Goal: Task Accomplishment & Management: Manage account settings

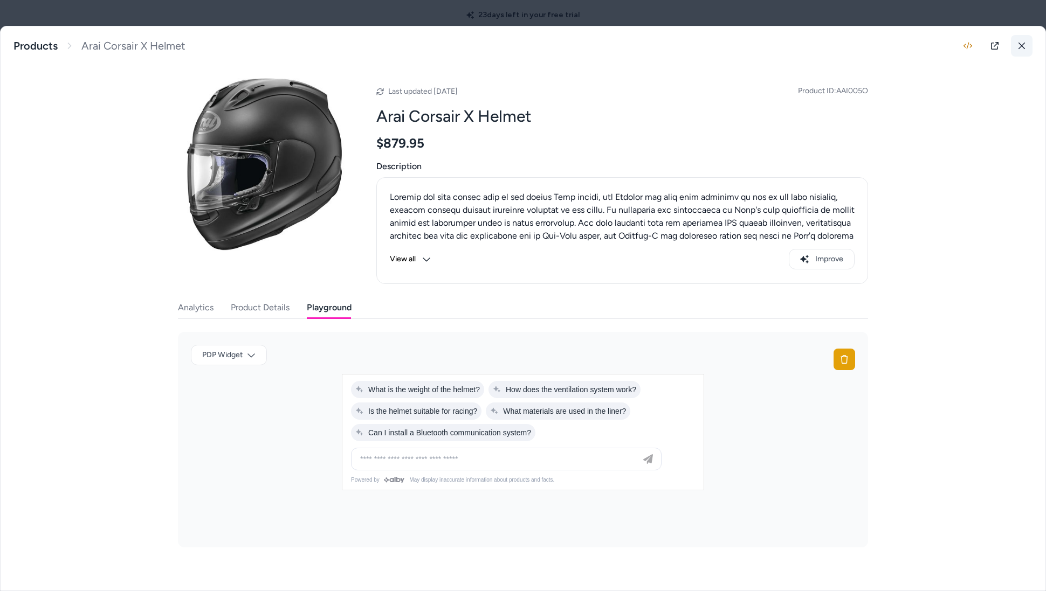
click at [1025, 45] on button at bounding box center [1022, 46] width 22 height 22
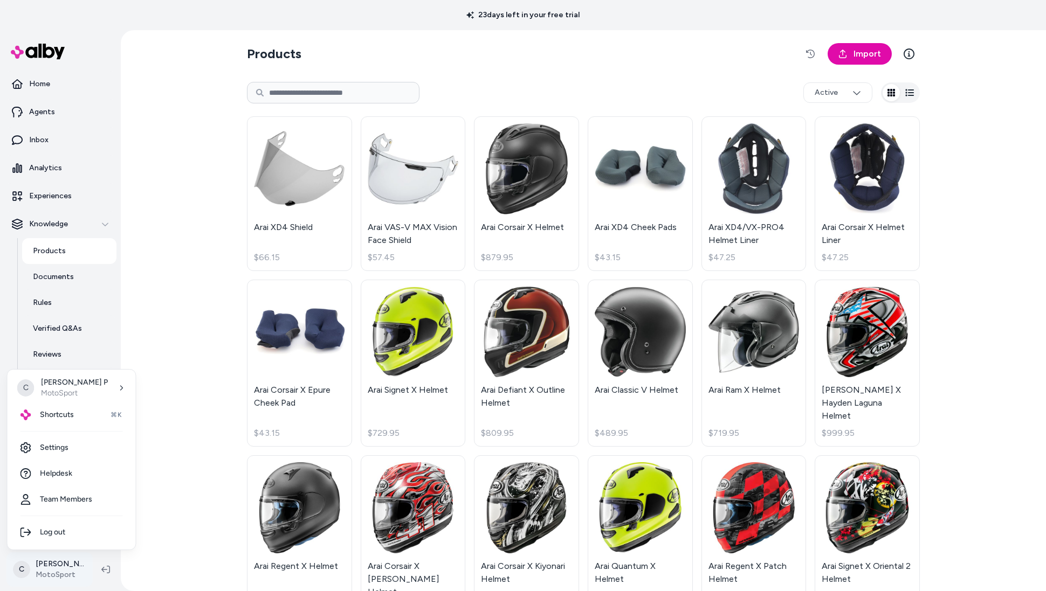
click at [88, 558] on html "23 days left in your free trial Home Agents Inbox Analytics Experiences Knowled…" at bounding box center [523, 295] width 1046 height 591
click at [118, 445] on link "Settings" at bounding box center [72, 448] width 120 height 26
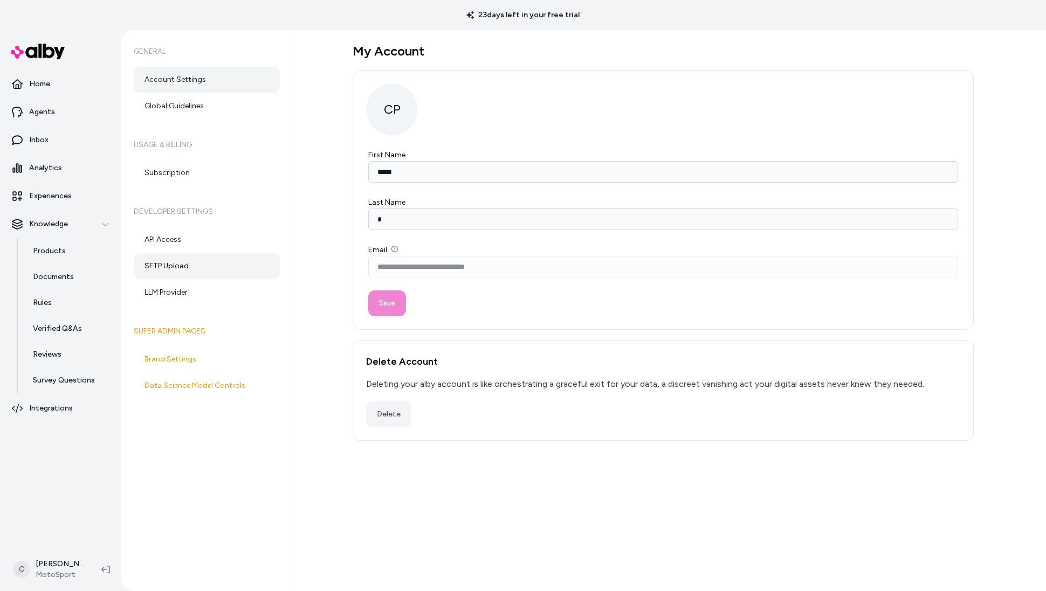
click at [187, 262] on link "SFTP Upload" at bounding box center [207, 266] width 146 height 26
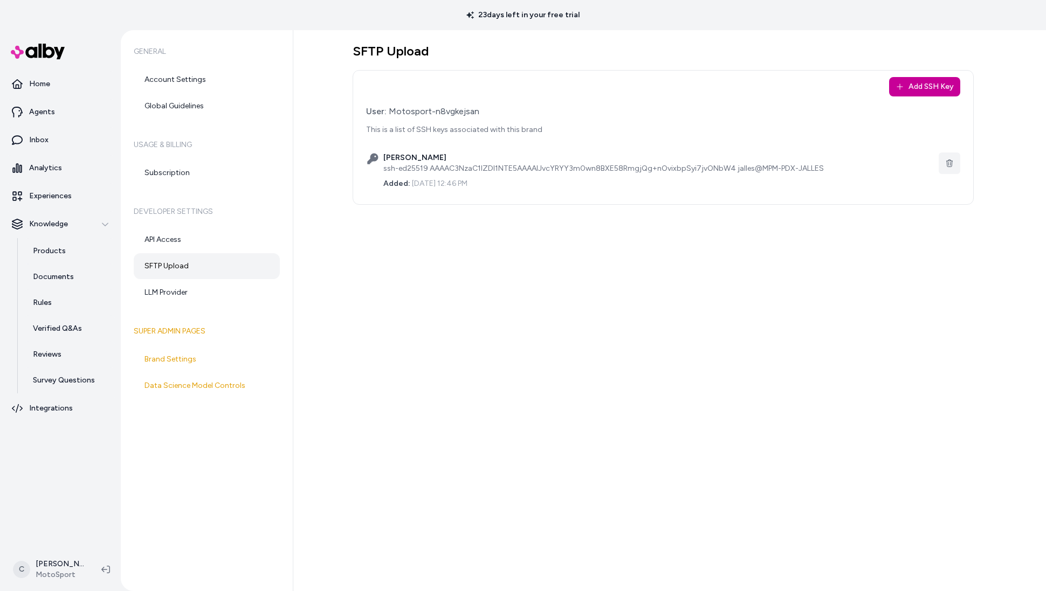
click at [929, 84] on button "Add SSH Key" at bounding box center [924, 86] width 71 height 19
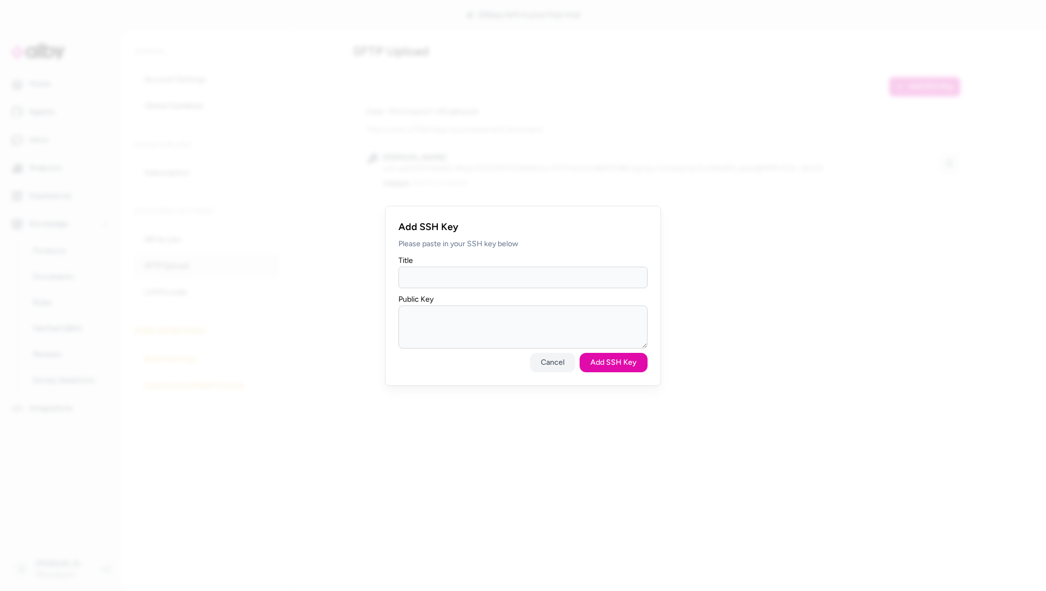
drag, startPoint x: 437, startPoint y: 277, endPoint x: 471, endPoint y: 291, distance: 36.2
click at [438, 277] on input "Title" at bounding box center [522, 278] width 249 height 22
click at [547, 366] on button "Cancel" at bounding box center [552, 362] width 45 height 19
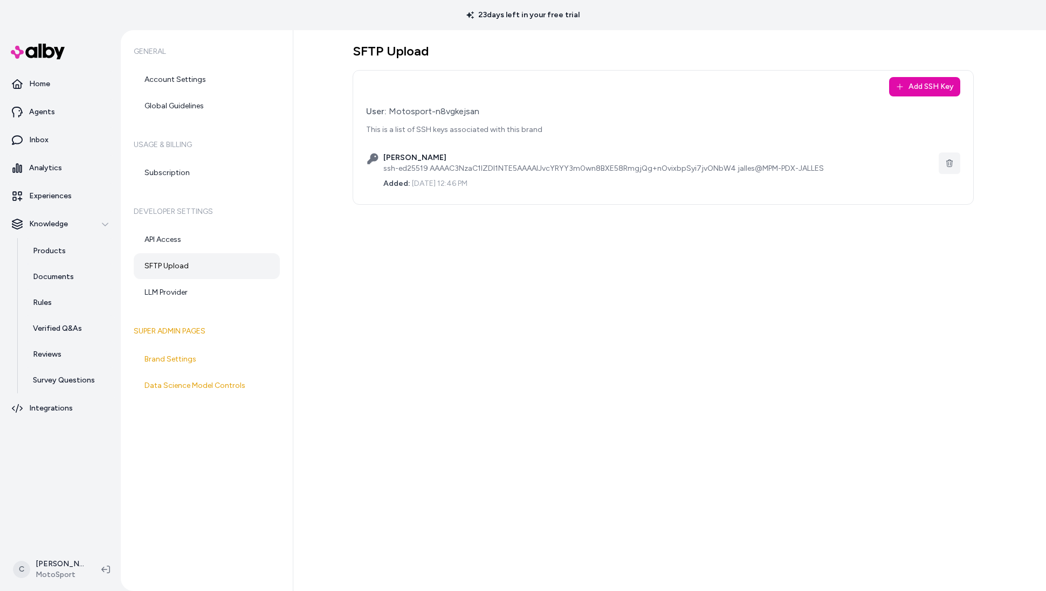
click at [486, 319] on div "SFTP Upload Add SSH Key User: Motosport-n8vgkejsan This is a list of SSH keys a…" at bounding box center [669, 310] width 753 height 561
click at [293, 477] on div "SFTP Upload Add SSH Key User: Motosport-n8vgkejsan This is a list of SSH keys a…" at bounding box center [672, 310] width 759 height 561
click at [99, 508] on nav "Home Agents Inbox Analytics Experiences Knowledge Products Documents Rules Veri…" at bounding box center [60, 308] width 112 height 475
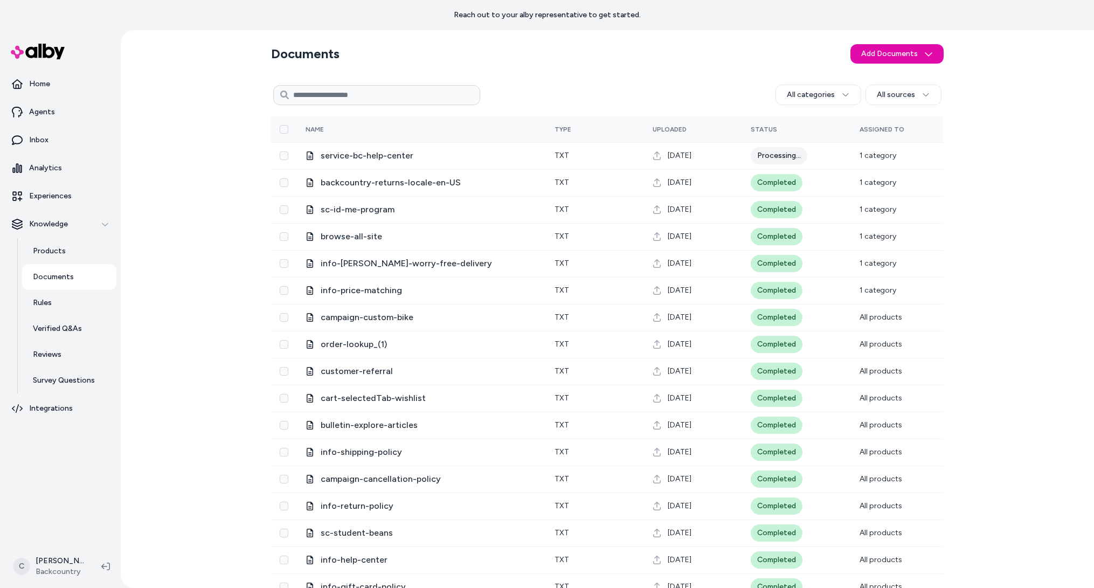
scroll to position [2, 0]
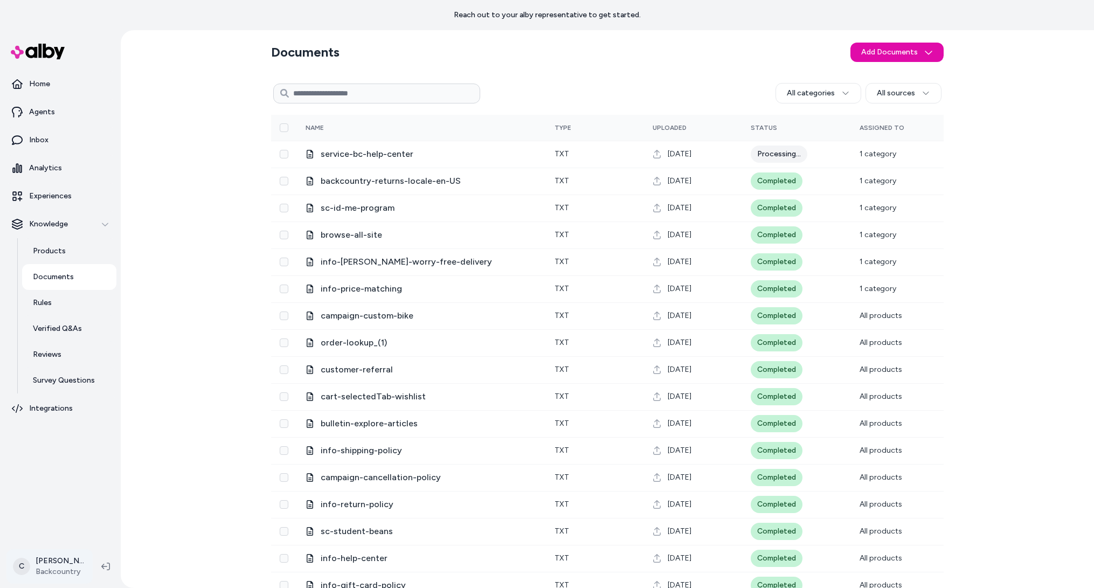
click at [51, 576] on html "Reach out to your alby representative to get started. Home Agents Inbox Analyti…" at bounding box center [547, 294] width 1094 height 588
click at [48, 444] on link "Settings" at bounding box center [72, 445] width 120 height 26
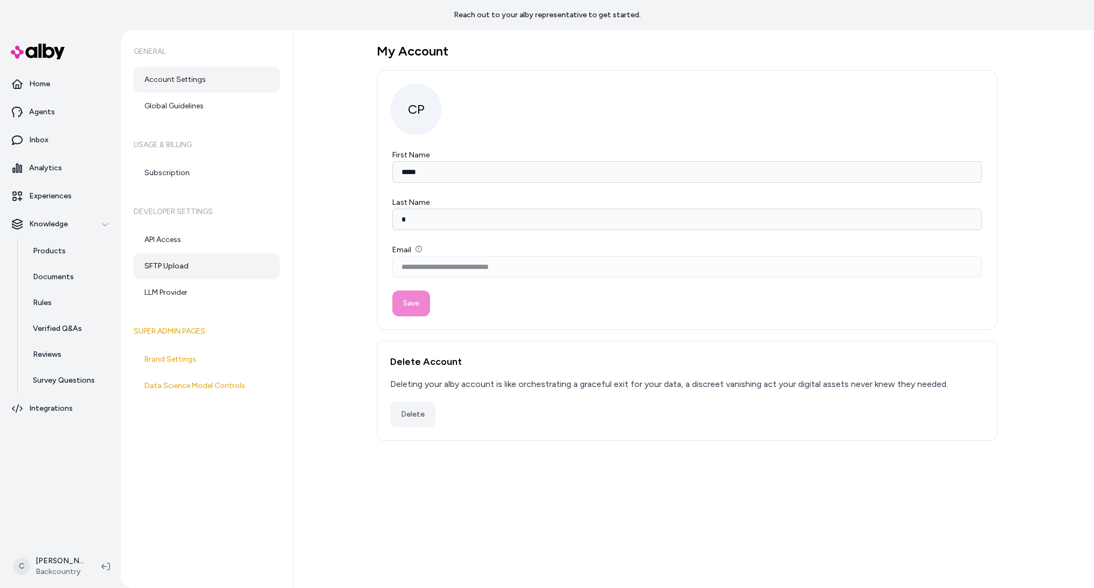
click at [167, 263] on link "SFTP Upload" at bounding box center [207, 266] width 146 height 26
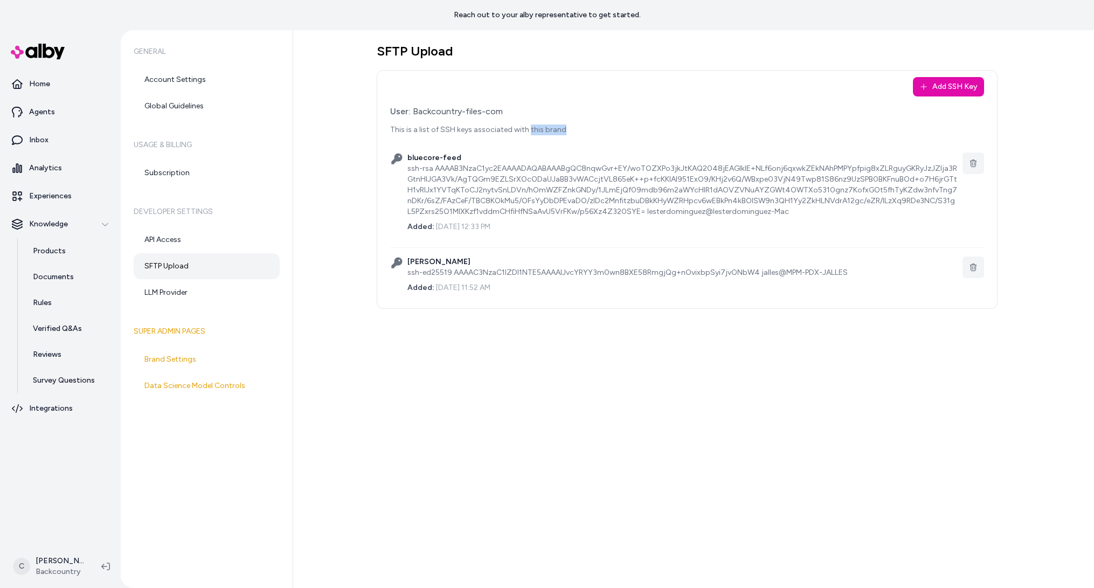
drag, startPoint x: 529, startPoint y: 128, endPoint x: 467, endPoint y: 136, distance: 62.0
click at [469, 135] on div "User: Backcountry-files-com This is a list of SSH keys associated with this bra…" at bounding box center [687, 203] width 594 height 197
click at [462, 135] on div "User: Backcountry-files-com This is a list of SSH keys associated with this bra…" at bounding box center [687, 203] width 594 height 197
click at [452, 127] on p "This is a list of SSH keys associated with this brand" at bounding box center [687, 130] width 594 height 11
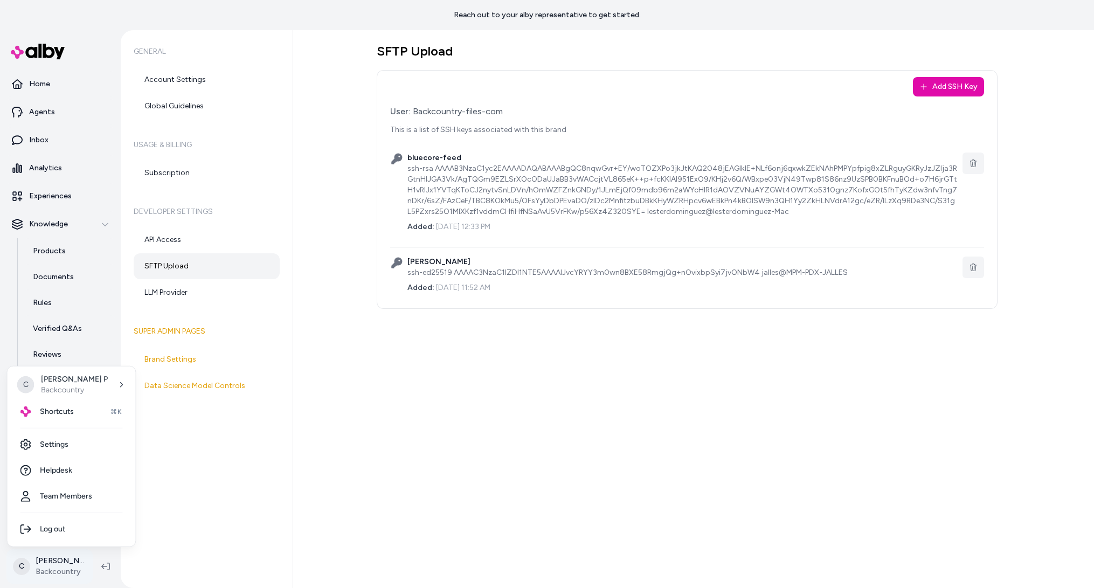
click at [37, 567] on html "Reach out to your alby representative to get started. Home Agents Inbox Analyti…" at bounding box center [547, 294] width 1094 height 588
click at [67, 419] on div "Shortcuts ⌘K" at bounding box center [72, 412] width 120 height 26
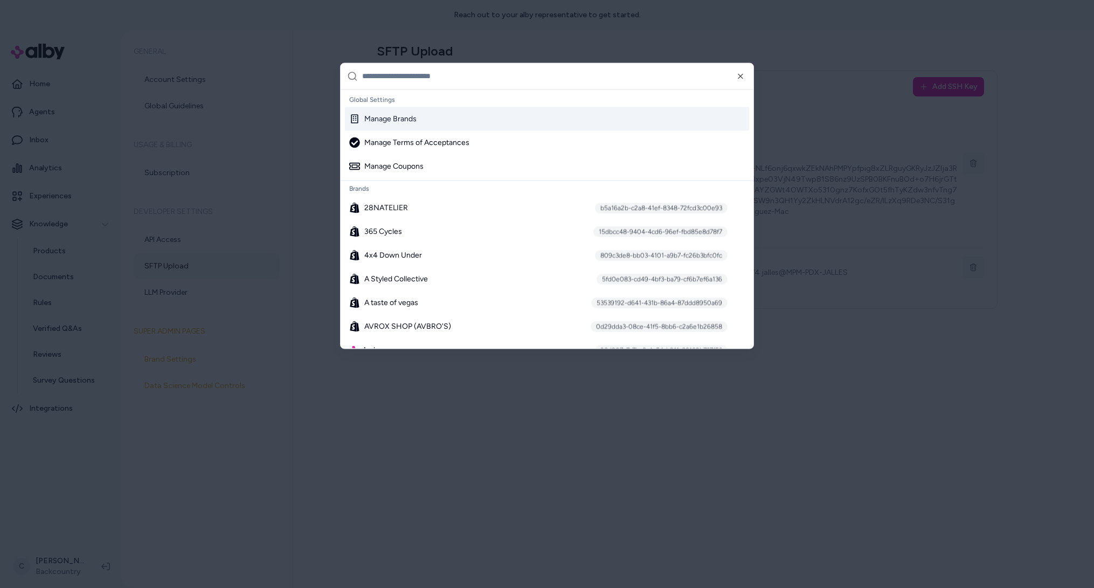
click at [436, 73] on input "text" at bounding box center [554, 76] width 385 height 26
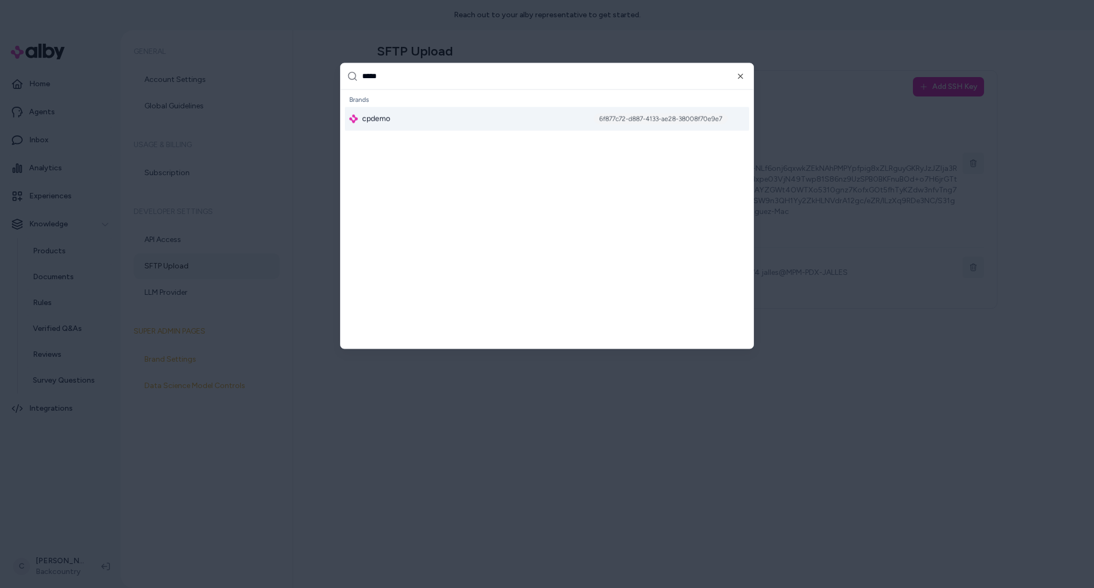
type input "******"
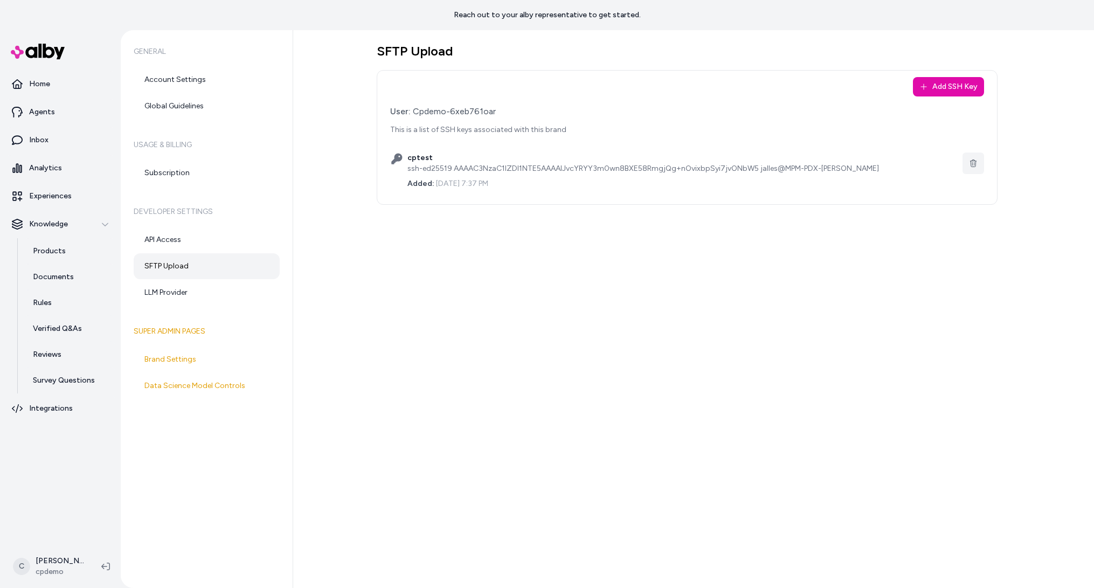
drag, startPoint x: 342, startPoint y: 472, endPoint x: 756, endPoint y: 289, distance: 452.8
click at [242, 447] on div "General Account Settings Global Guidelines Usage & Billing Subscription Develop…" at bounding box center [608, 309] width 974 height 558
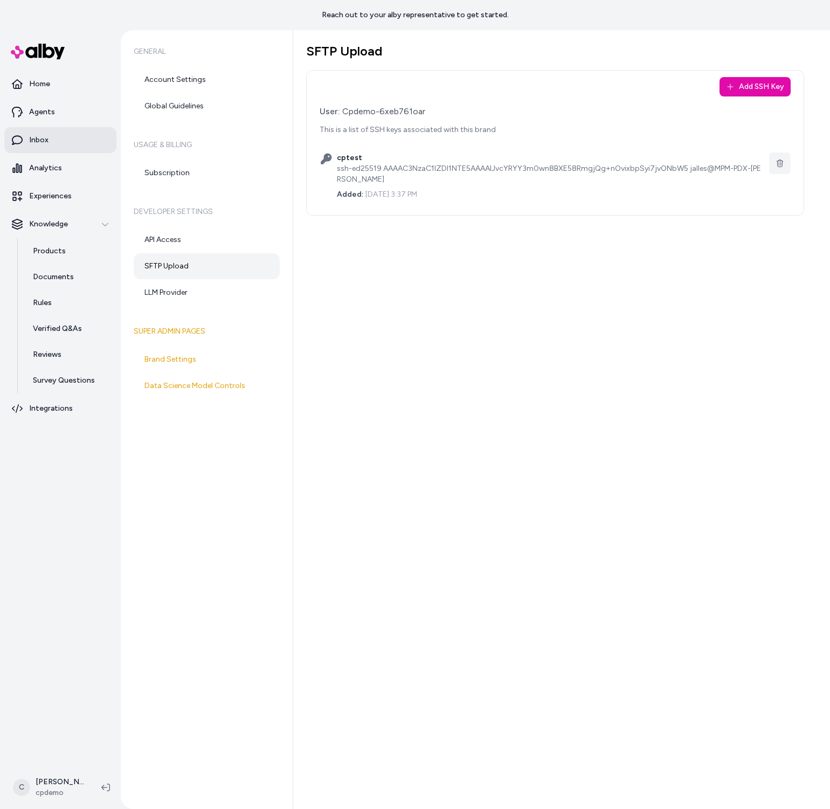
drag, startPoint x: 512, startPoint y: 332, endPoint x: 84, endPoint y: 139, distance: 469.3
click at [506, 322] on div "SFTP Upload Add SSH Key User: Cpdemo-6xeb761oar This is a list of SSH keys asso…" at bounding box center [561, 419] width 537 height 779
click at [68, 78] on link "Home" at bounding box center [60, 84] width 112 height 26
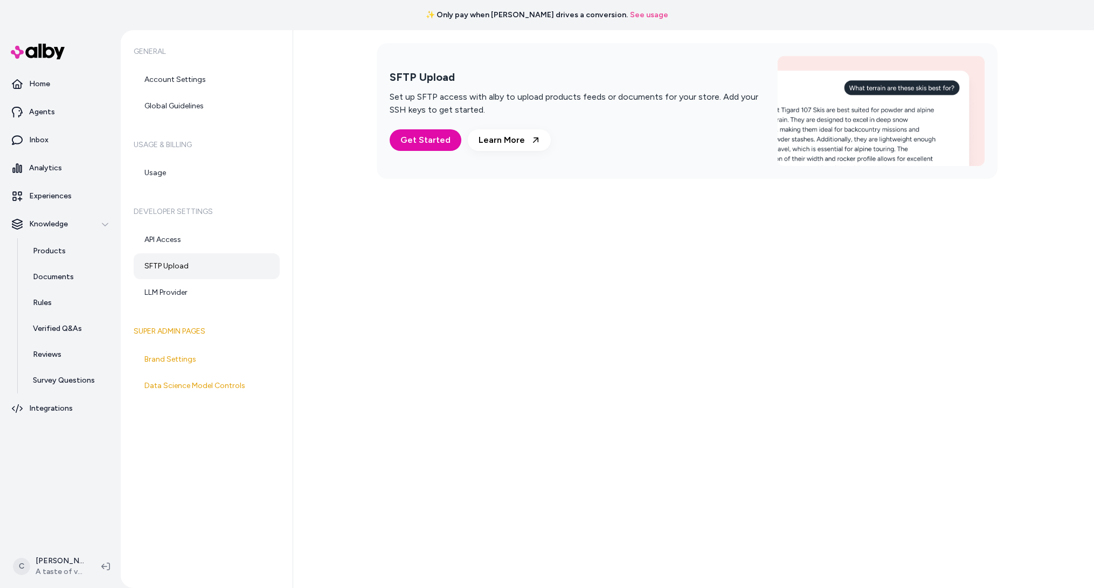
drag, startPoint x: 539, startPoint y: 342, endPoint x: 659, endPoint y: 142, distance: 233.6
click at [538, 342] on div "SFTP Upload Set up SFTP access with alby to upload products feeds or documents …" at bounding box center [693, 309] width 801 height 558
drag, startPoint x: 659, startPoint y: 142, endPoint x: 513, endPoint y: 148, distance: 146.7
click at [513, 148] on link "Learn More" at bounding box center [509, 140] width 83 height 22
click at [430, 146] on span "Get Started" at bounding box center [426, 140] width 50 height 13
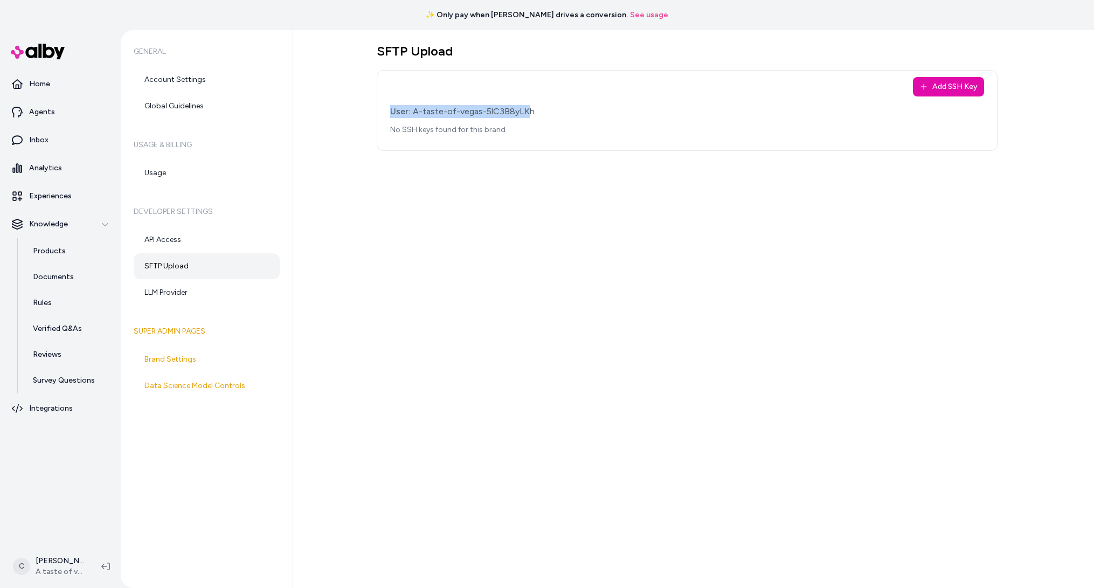
drag, startPoint x: 528, startPoint y: 116, endPoint x: 355, endPoint y: 114, distance: 172.5
click at [355, 114] on div "SFTP Upload Add SSH Key User: A-taste-of-vegas-5lC3B8yLKh No SSH keys found for…" at bounding box center [693, 309] width 801 height 558
click at [51, 567] on html "✨ Only pay when alby drives a conversion. See usage Home Agents Inbox Analytics…" at bounding box center [547, 294] width 1094 height 588
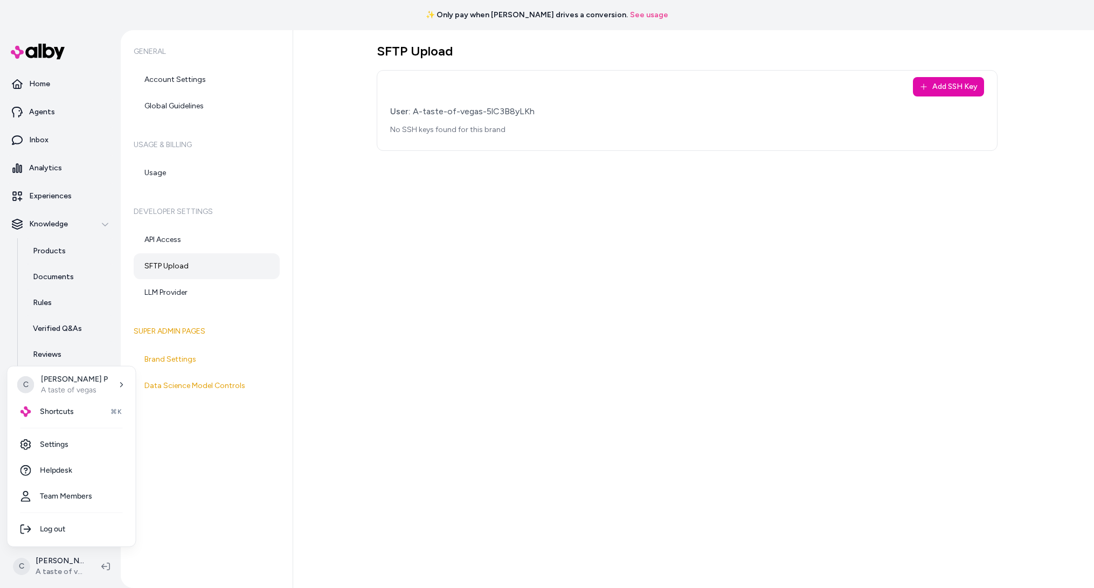
drag, startPoint x: 512, startPoint y: 454, endPoint x: 463, endPoint y: 408, distance: 67.5
click at [506, 451] on html "✨ Only pay when [PERSON_NAME] drives a conversion. See usage Home Agents Inbox …" at bounding box center [547, 294] width 1094 height 588
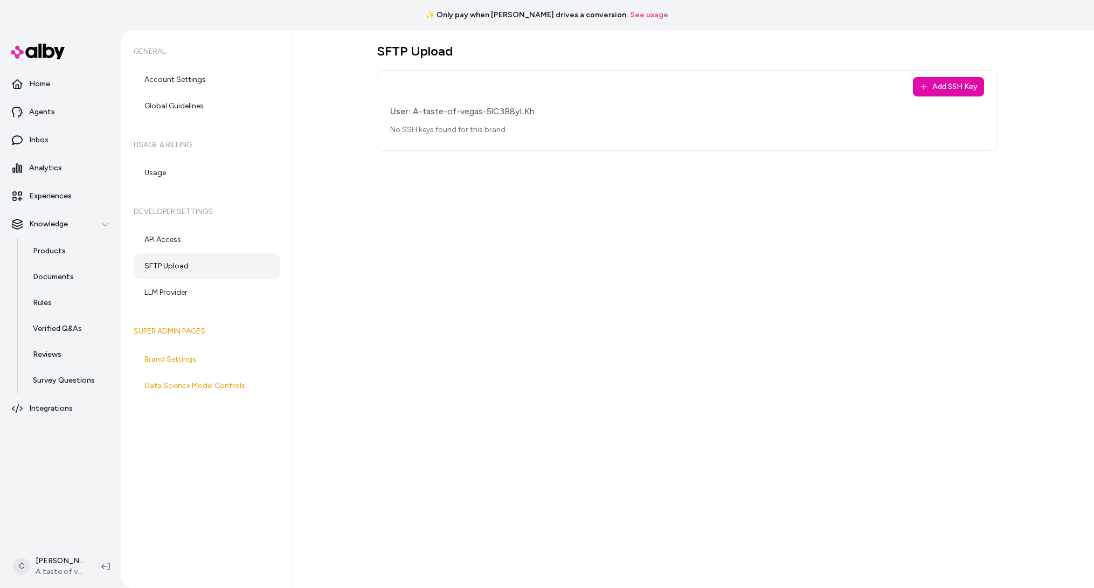
click at [540, 126] on p "No SSH keys found for this brand" at bounding box center [687, 130] width 594 height 11
click at [406, 127] on p "No SSH keys found for this brand" at bounding box center [687, 130] width 594 height 11
drag, startPoint x: 399, startPoint y: 124, endPoint x: 452, endPoint y: 134, distance: 53.2
click at [452, 134] on p "No SSH keys found for this brand" at bounding box center [687, 130] width 594 height 11
click at [453, 134] on p "No SSH keys found for this brand" at bounding box center [687, 130] width 594 height 11
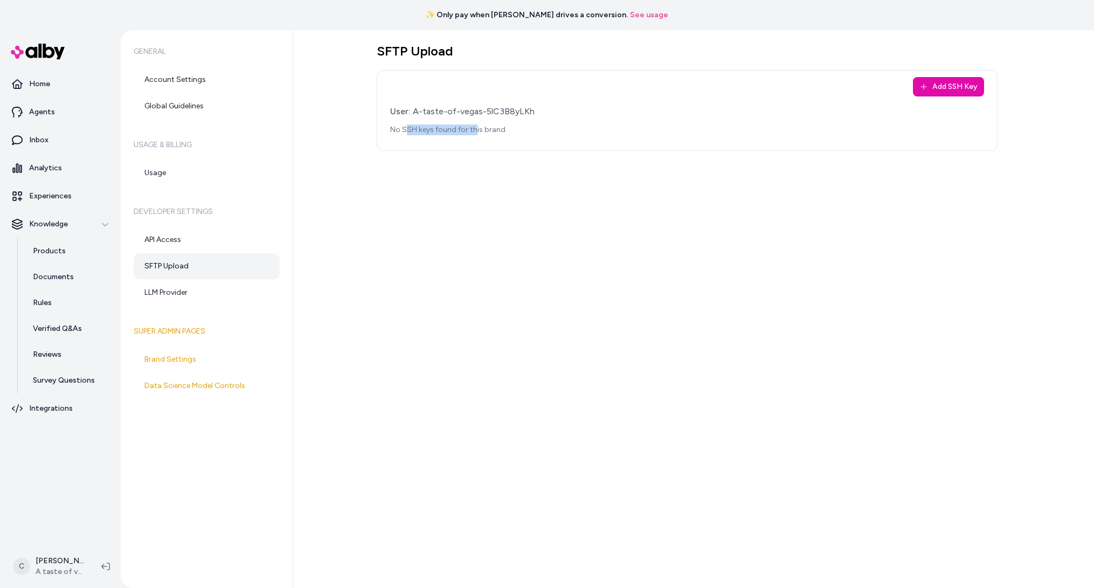
drag, startPoint x: 476, startPoint y: 134, endPoint x: 397, endPoint y: 136, distance: 78.8
click at [398, 136] on div "User: A-taste-of-vegas-5lC3B8yLKh No SSH keys found for this brand" at bounding box center [687, 124] width 594 height 39
click at [397, 136] on div "User: A-taste-of-vegas-5lC3B8yLKh No SSH keys found for this brand" at bounding box center [687, 124] width 594 height 39
drag, startPoint x: 590, startPoint y: 116, endPoint x: 376, endPoint y: 116, distance: 214.0
click at [377, 116] on div "Add SSH Key User: A-taste-of-vegas-5lC3B8yLKh No SSH keys found for this brand" at bounding box center [687, 110] width 621 height 81
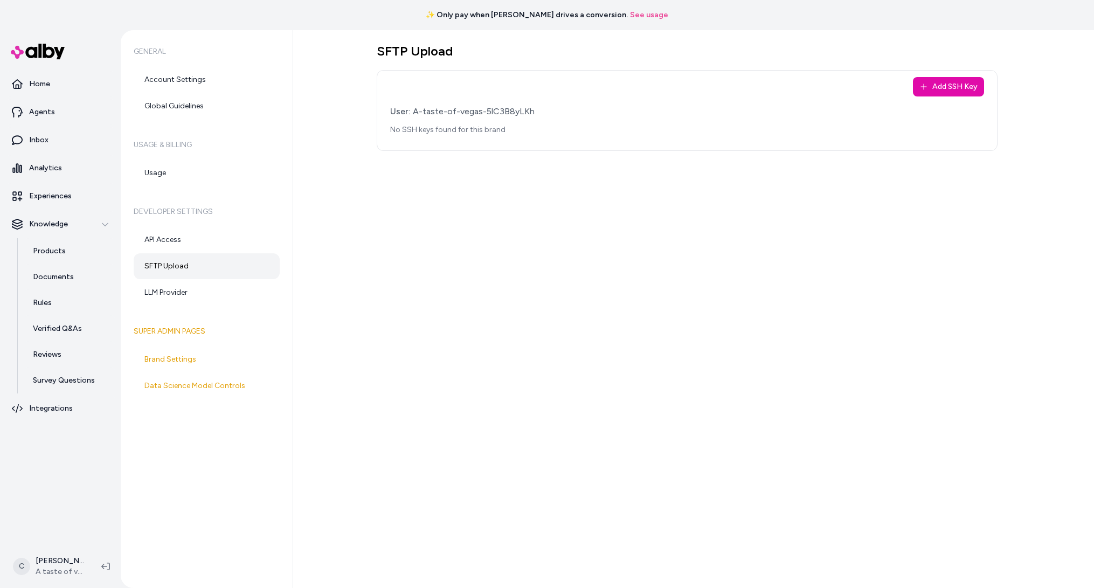
drag, startPoint x: 543, startPoint y: 120, endPoint x: 354, endPoint y: 129, distance: 190.0
click at [354, 129] on div "SFTP Upload Add SSH Key User: A-taste-of-vegas-5lC3B8yLKh No SSH keys found for…" at bounding box center [693, 309] width 801 height 558
drag, startPoint x: 584, startPoint y: 120, endPoint x: 420, endPoint y: 119, distance: 163.3
click at [396, 73] on div "Add SSH Key User: A-taste-of-vegas-5lC3B8yLKh No SSH keys found for this brand" at bounding box center [687, 110] width 621 height 81
click at [425, 108] on div "User: A-taste-of-vegas-5lC3B8yLKh" at bounding box center [687, 111] width 594 height 13
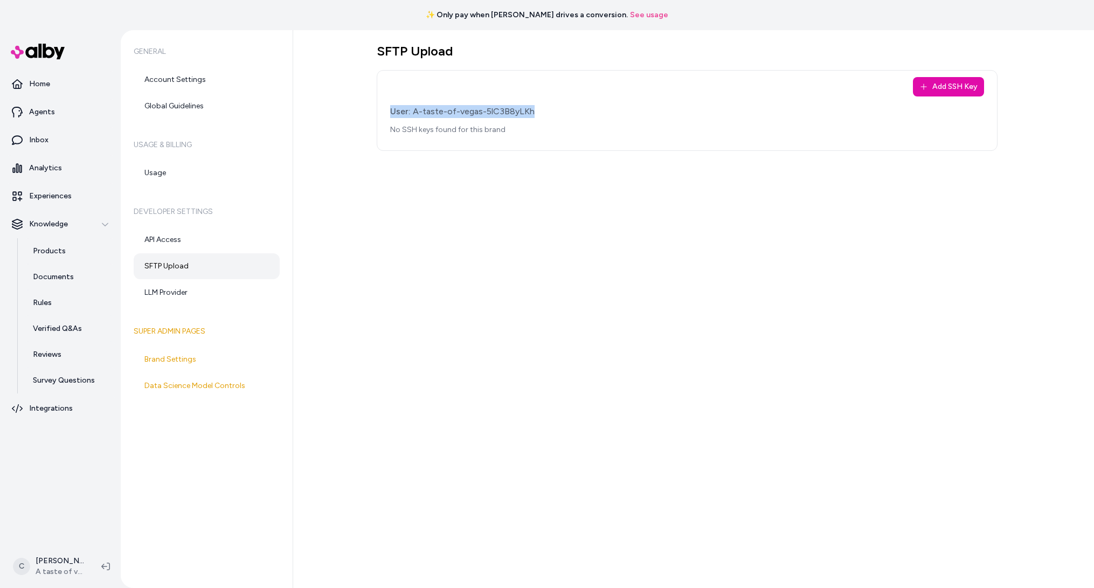
drag, startPoint x: 349, startPoint y: 112, endPoint x: 683, endPoint y: 111, distance: 334.2
click at [683, 111] on div "SFTP Upload Add SSH Key User: A-taste-of-vegas-5lC3B8yLKh No SSH keys found for…" at bounding box center [693, 309] width 801 height 558
click at [550, 375] on div "SFTP Upload Add SSH Key User: A-taste-of-vegas-5lC3B8yLKh No SSH keys found for…" at bounding box center [693, 309] width 801 height 558
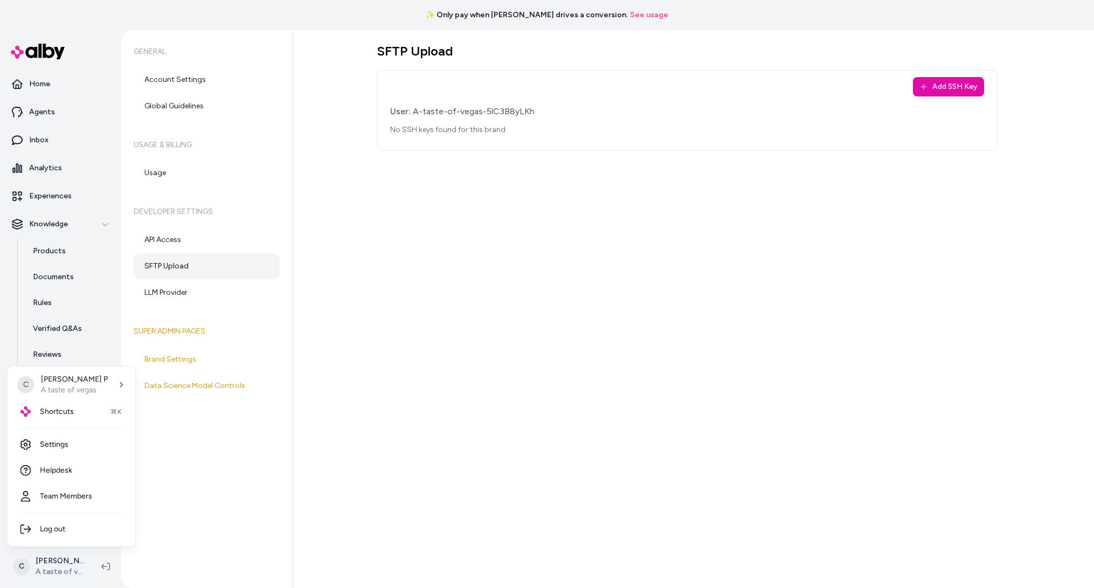
click at [52, 570] on html "✨ Only pay when [PERSON_NAME] drives a conversion. See usage Home Agents Inbox …" at bounding box center [547, 294] width 1094 height 588
click at [85, 385] on p "A taste of vegas" at bounding box center [74, 390] width 67 height 11
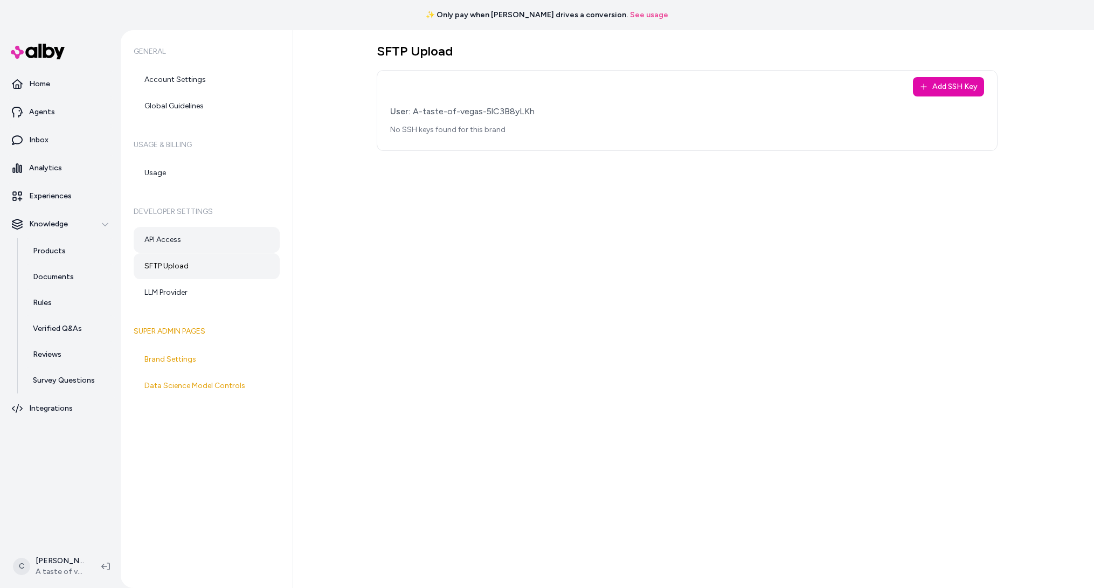
click at [52, 249] on p "Products" at bounding box center [49, 251] width 33 height 11
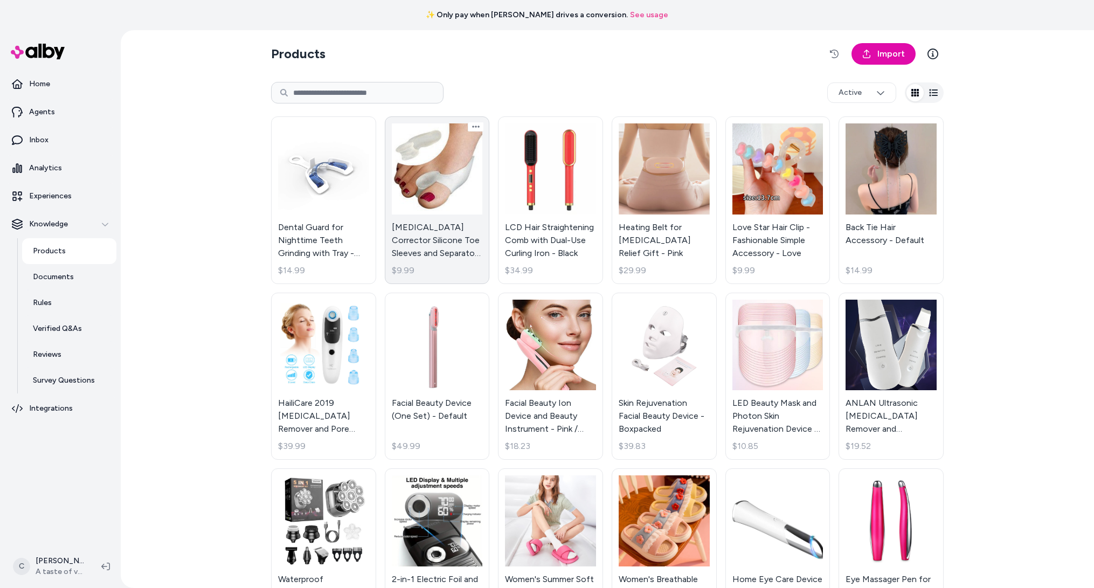
click at [474, 263] on link "[MEDICAL_DATA] Corrector Silicone Toe Sleeves and Separator - White $9.99" at bounding box center [437, 200] width 105 height 168
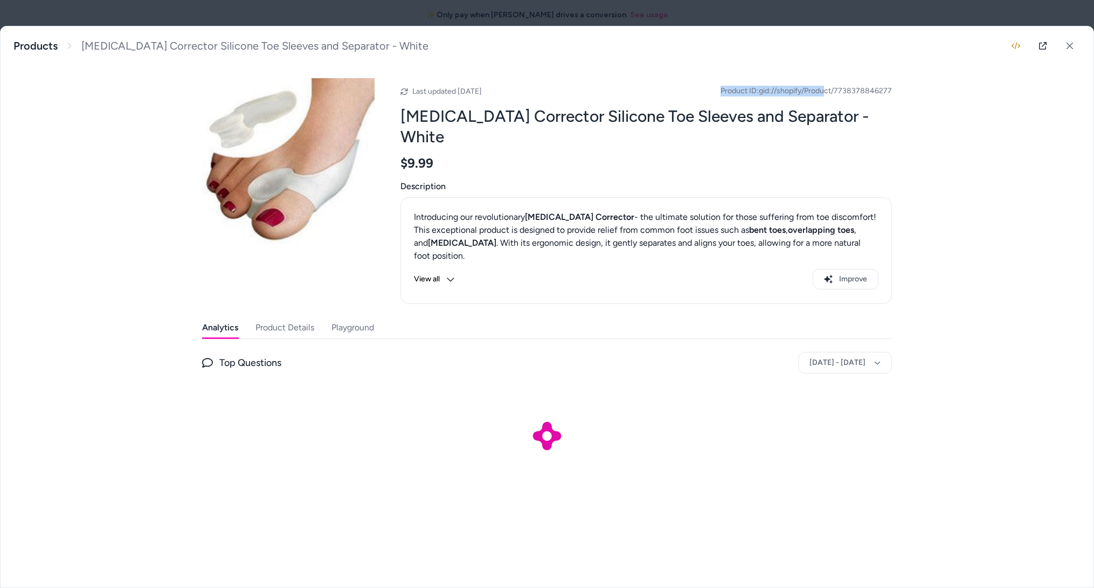
drag, startPoint x: 818, startPoint y: 83, endPoint x: 849, endPoint y: 89, distance: 31.4
click at [817, 83] on div "Last updated [DATE] Product ID: gid://shopify/Product/7738378846277 [MEDICAL_DA…" at bounding box center [647, 191] width 492 height 226
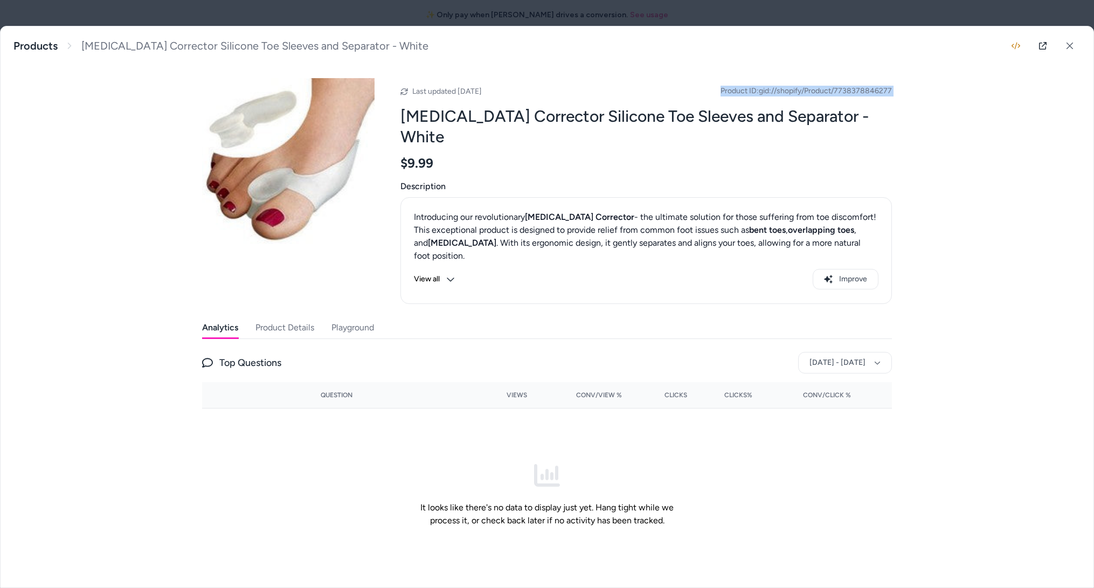
drag, startPoint x: 939, startPoint y: 85, endPoint x: 747, endPoint y: 104, distance: 192.3
click at [747, 104] on div "[MEDICAL_DATA] Corrector Silicone Toe Sleeves and Separator - White Products [M…" at bounding box center [547, 306] width 1093 height 561
click at [1066, 45] on icon at bounding box center [1070, 46] width 8 height 8
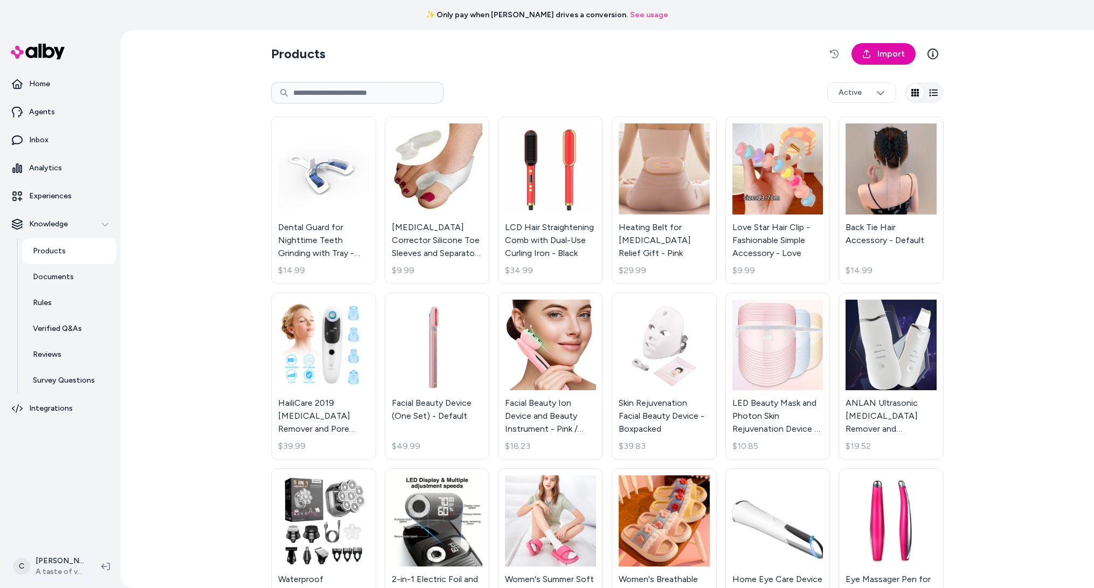
click at [82, 574] on html "✨ Only pay when [PERSON_NAME] drives a conversion. See usage Home Agents Inbox …" at bounding box center [547, 294] width 1094 height 588
click at [70, 411] on span "Shortcuts" at bounding box center [57, 411] width 34 height 11
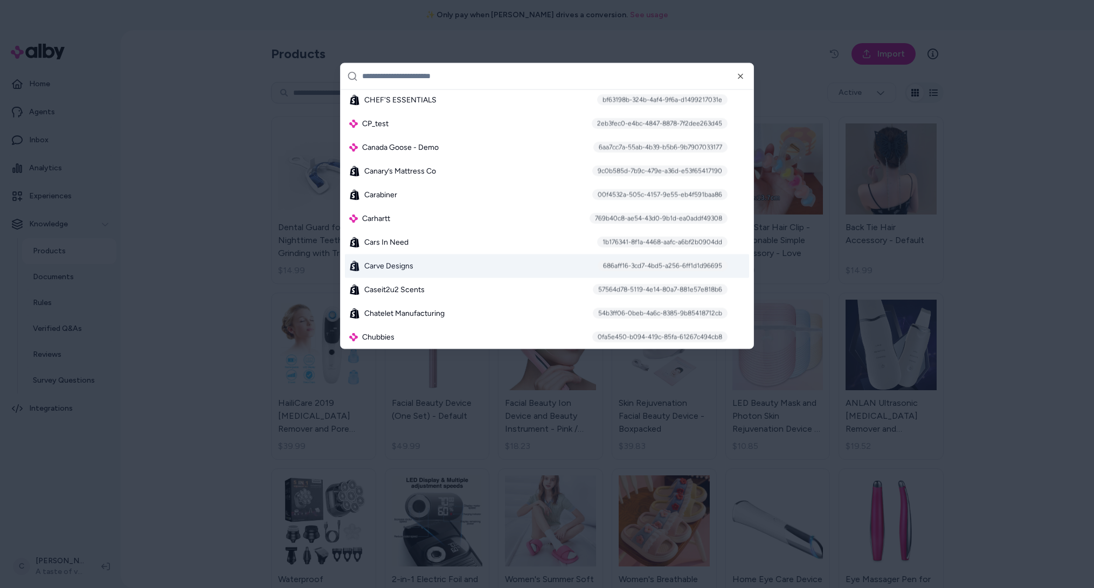
scroll to position [1635, 0]
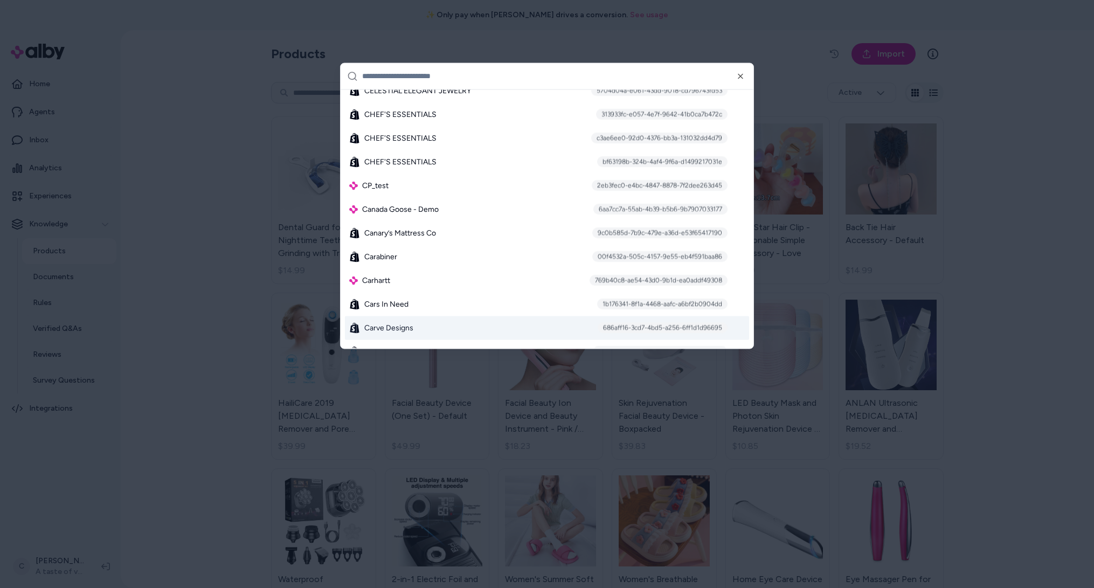
click at [149, 467] on div at bounding box center [547, 294] width 1094 height 588
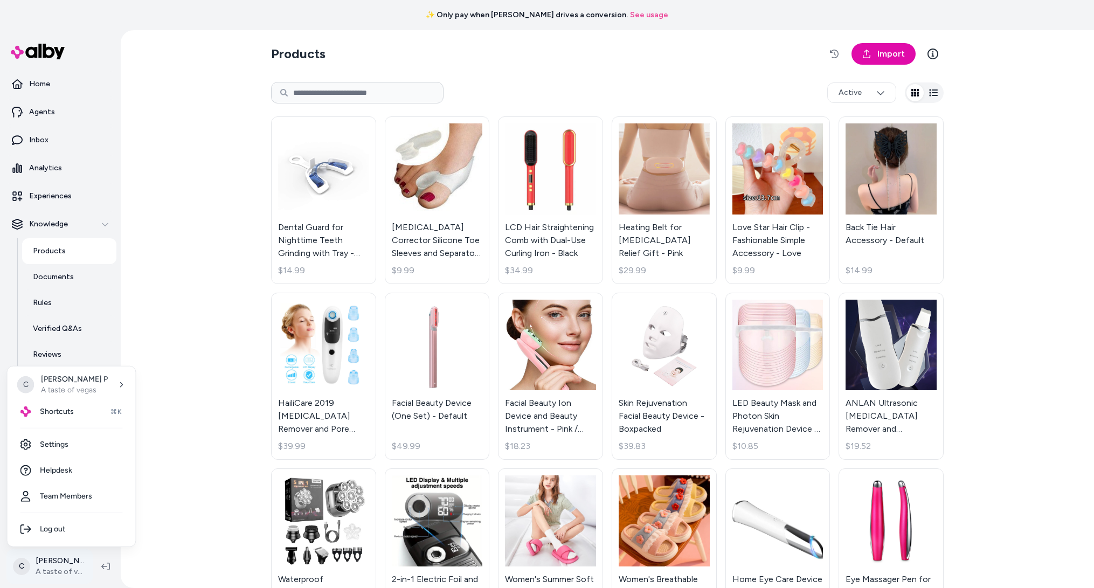
click at [35, 566] on html "✨ Only pay when [PERSON_NAME] drives a conversion. See usage Home Agents Inbox …" at bounding box center [547, 294] width 1094 height 588
click at [63, 559] on html "✨ Only pay when [PERSON_NAME] drives a conversion. See usage Home Agents Inbox …" at bounding box center [547, 294] width 1094 height 588
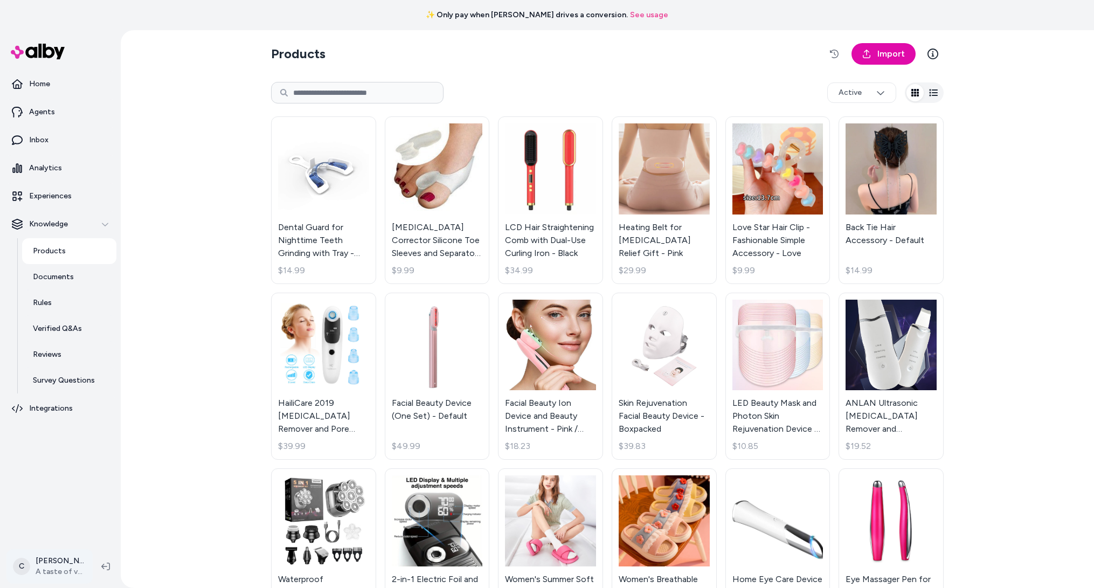
click at [64, 564] on html "✨ Only pay when [PERSON_NAME] drives a conversion. See usage Home Agents Inbox …" at bounding box center [547, 294] width 1094 height 588
click at [53, 409] on span "Shortcuts" at bounding box center [57, 411] width 34 height 11
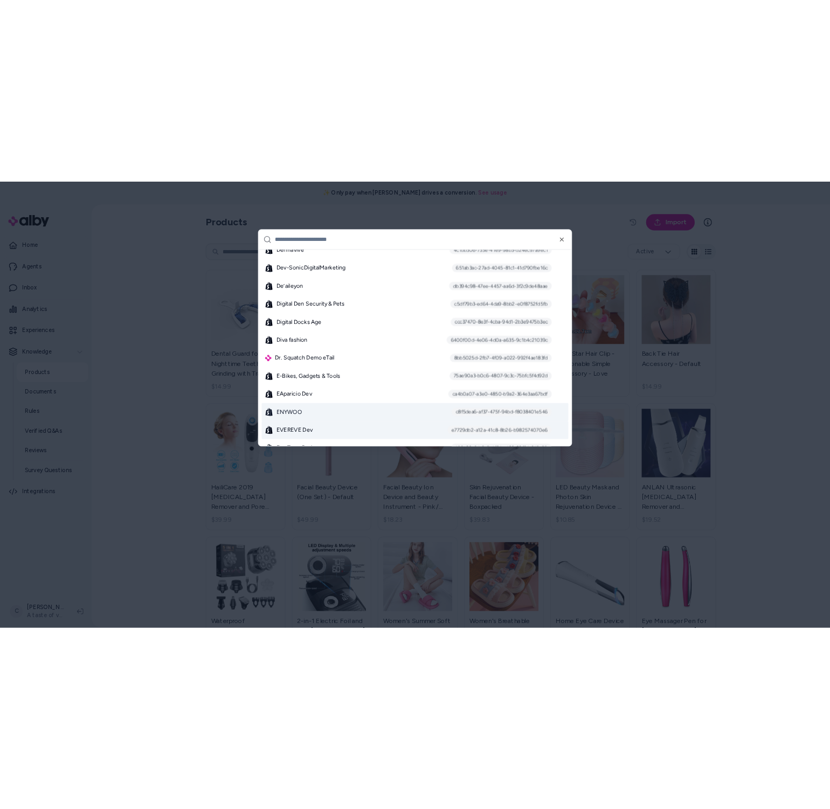
scroll to position [2863, 0]
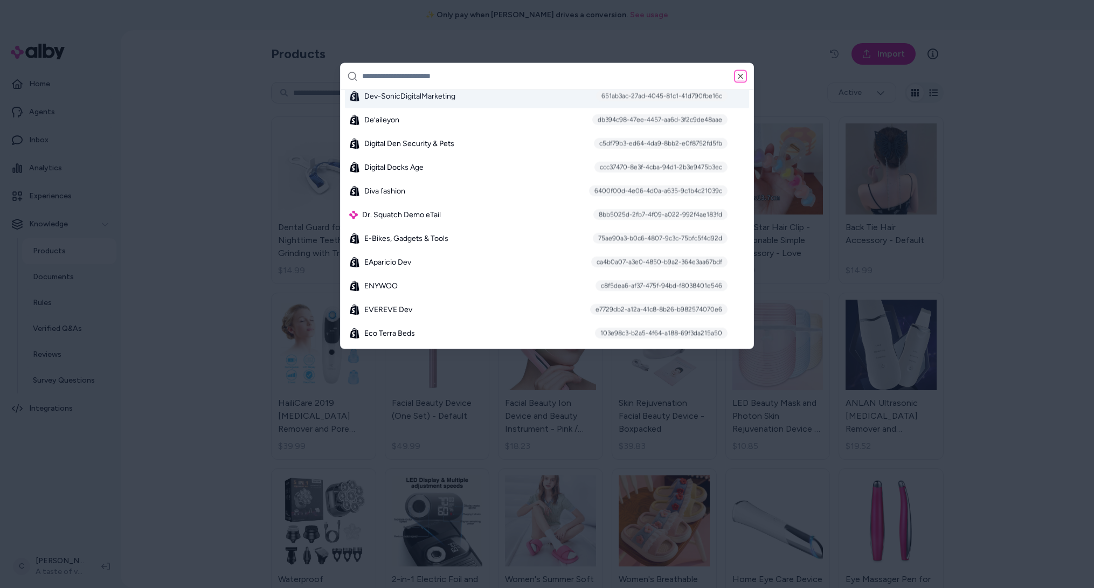
drag, startPoint x: 744, startPoint y: 77, endPoint x: 721, endPoint y: 85, distance: 24.2
click at [743, 78] on icon "button" at bounding box center [740, 76] width 9 height 9
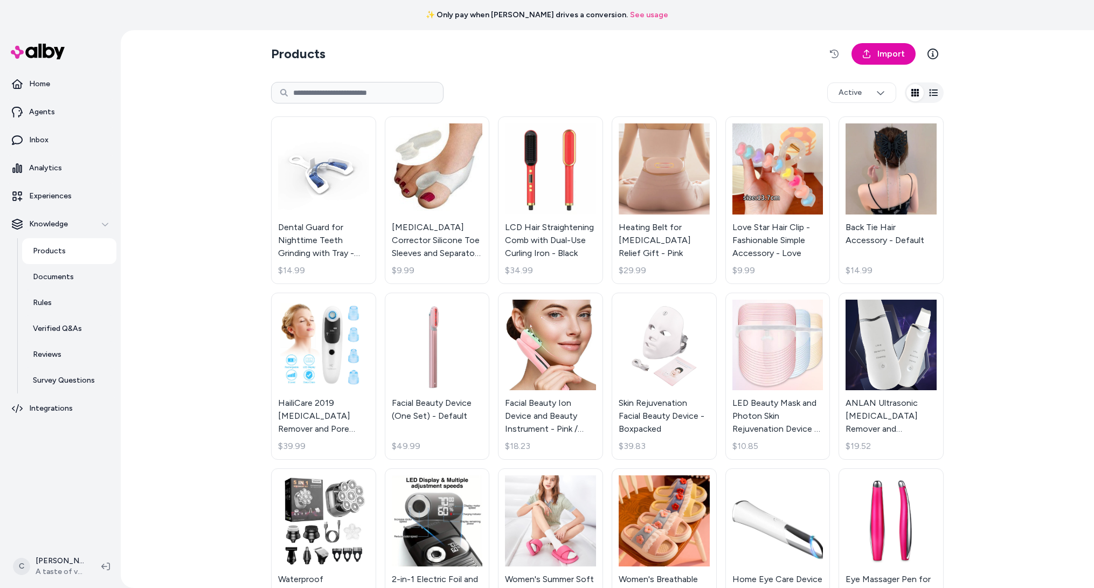
click at [166, 365] on div "Products Import Active Dental Guard for Nighttime Teeth Grinding with Tray - Bl…" at bounding box center [608, 309] width 974 height 558
click at [173, 410] on div "Products Import Active Dental Guard for Nighttime Teeth Grinding with Tray - Bl…" at bounding box center [608, 309] width 974 height 558
click at [55, 574] on html "✨ Only pay when [PERSON_NAME] drives a conversion. See usage Home Agents Inbox …" at bounding box center [547, 294] width 1094 height 588
drag, startPoint x: 62, startPoint y: 409, endPoint x: 61, endPoint y: 445, distance: 36.1
click at [61, 445] on div "C [PERSON_NAME] taste of vegas Shortcuts ⌘K Settings Helpdesk Team Members Log …" at bounding box center [71, 456] width 129 height 181
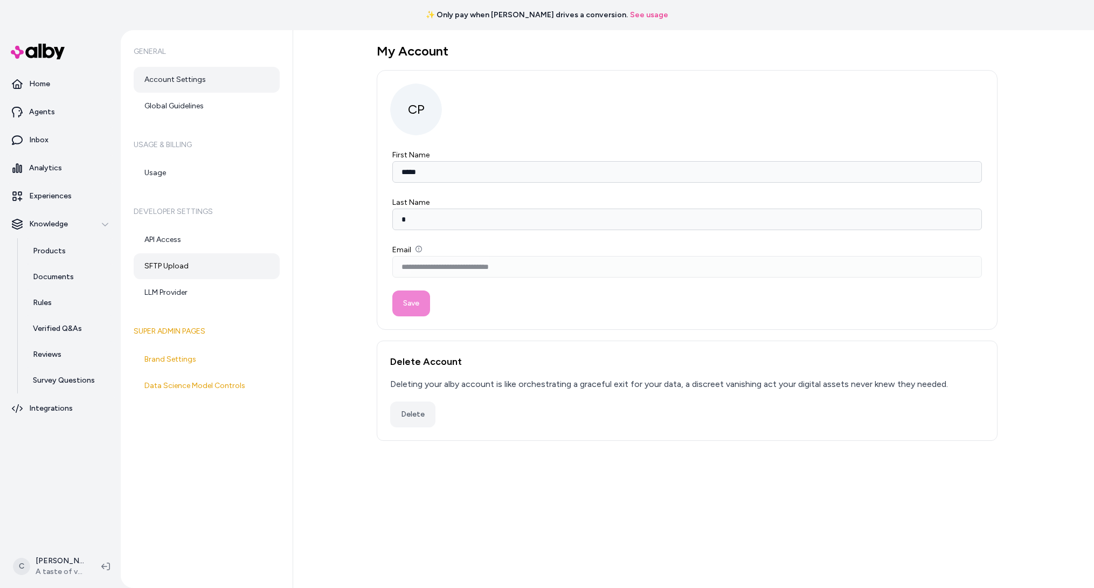
click at [195, 264] on link "SFTP Upload" at bounding box center [207, 266] width 146 height 26
